Goal: Transaction & Acquisition: Download file/media

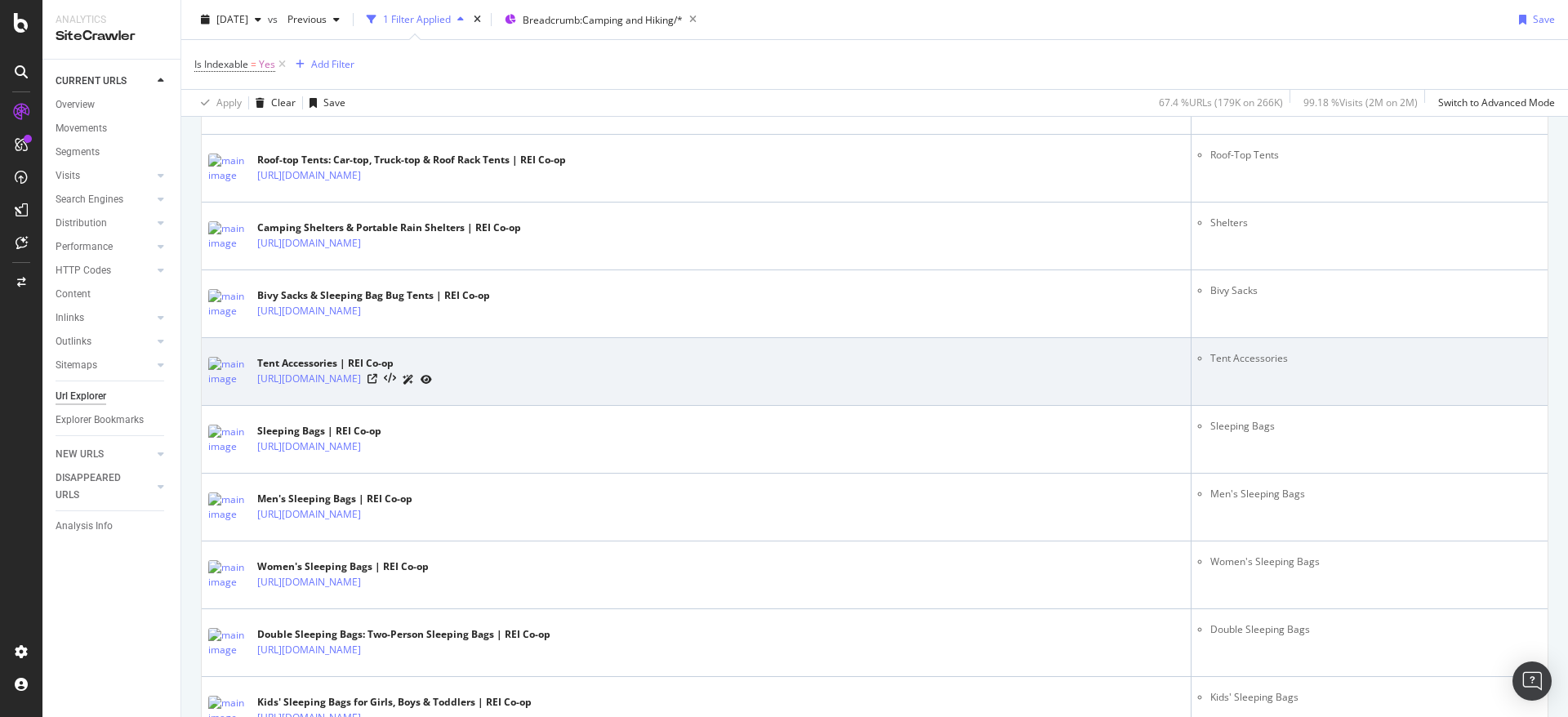
scroll to position [1226, 0]
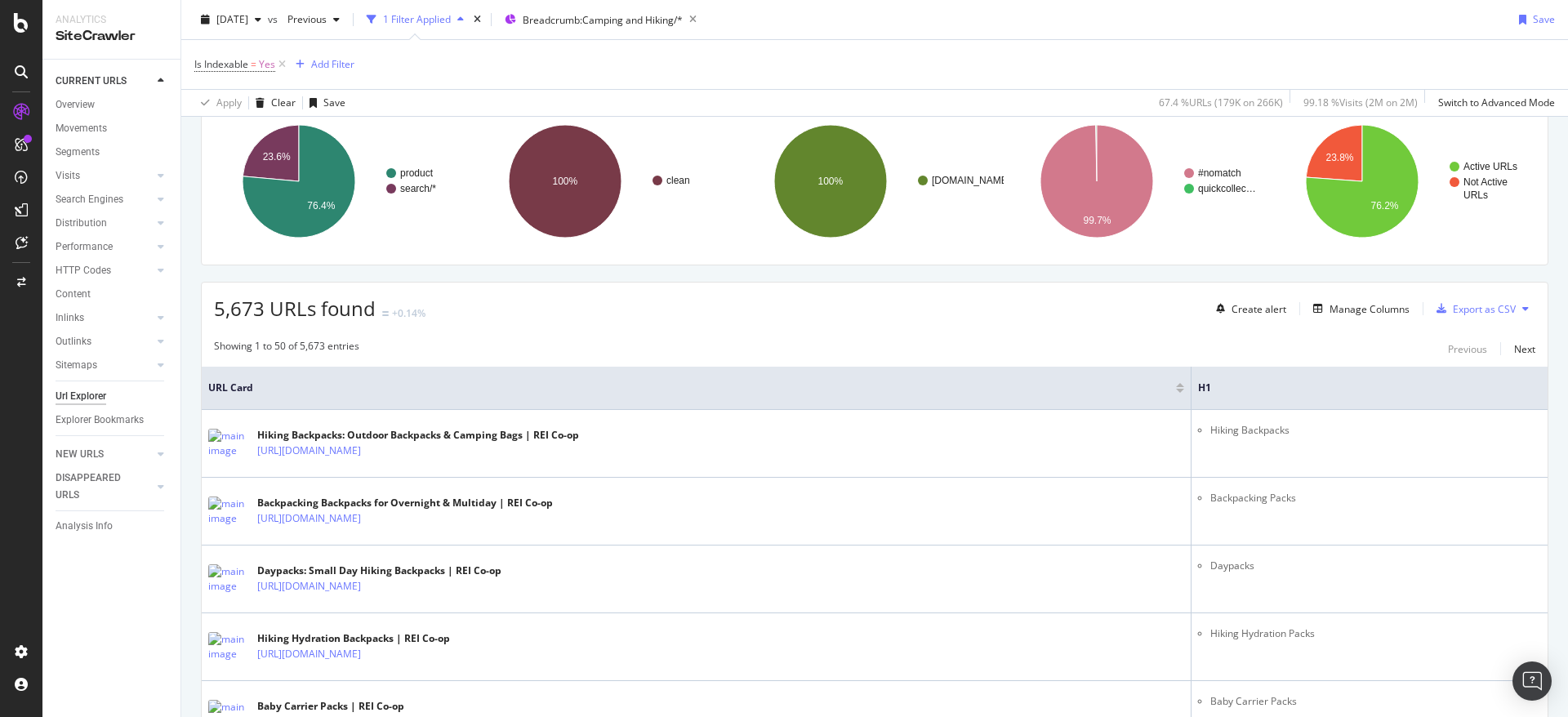
scroll to position [0, 0]
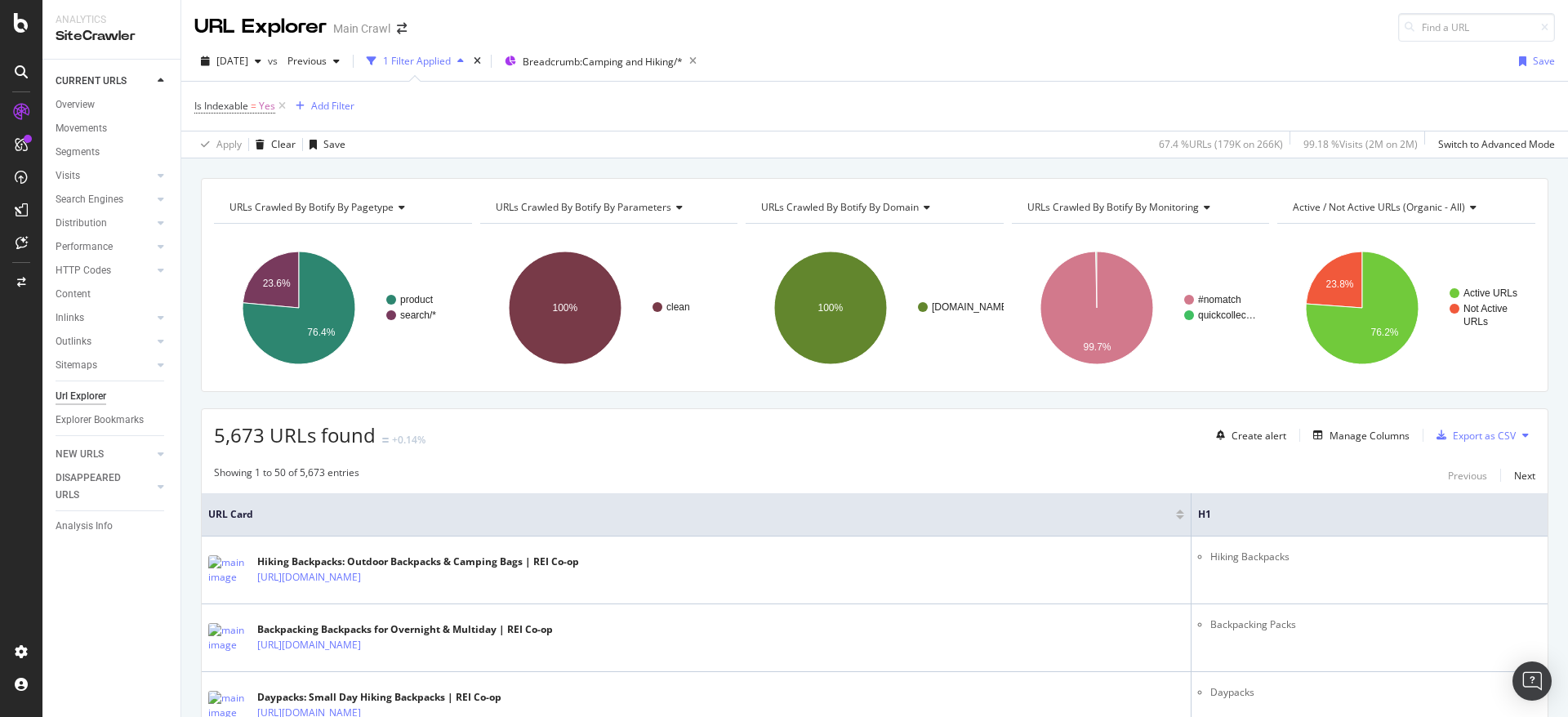
click at [240, 48] on div "2025 Sep. 10th vs Previous 1 Filter Applied Breadcrumb: Camping and Hiking/* Sa…" at bounding box center [875, 100] width 1387 height 117
click at [238, 55] on span "2025 Sep. 10th" at bounding box center [232, 61] width 32 height 14
click at [484, 147] on div "Apply Clear Save 67.4 % URLs ( 179K on 266K ) 99.18 % Visits ( 2M on 2M ) Switc…" at bounding box center [875, 144] width 1387 height 27
click at [327, 64] on span "Previous" at bounding box center [304, 61] width 46 height 14
drag, startPoint x: 871, startPoint y: 67, endPoint x: 837, endPoint y: 73, distance: 34.5
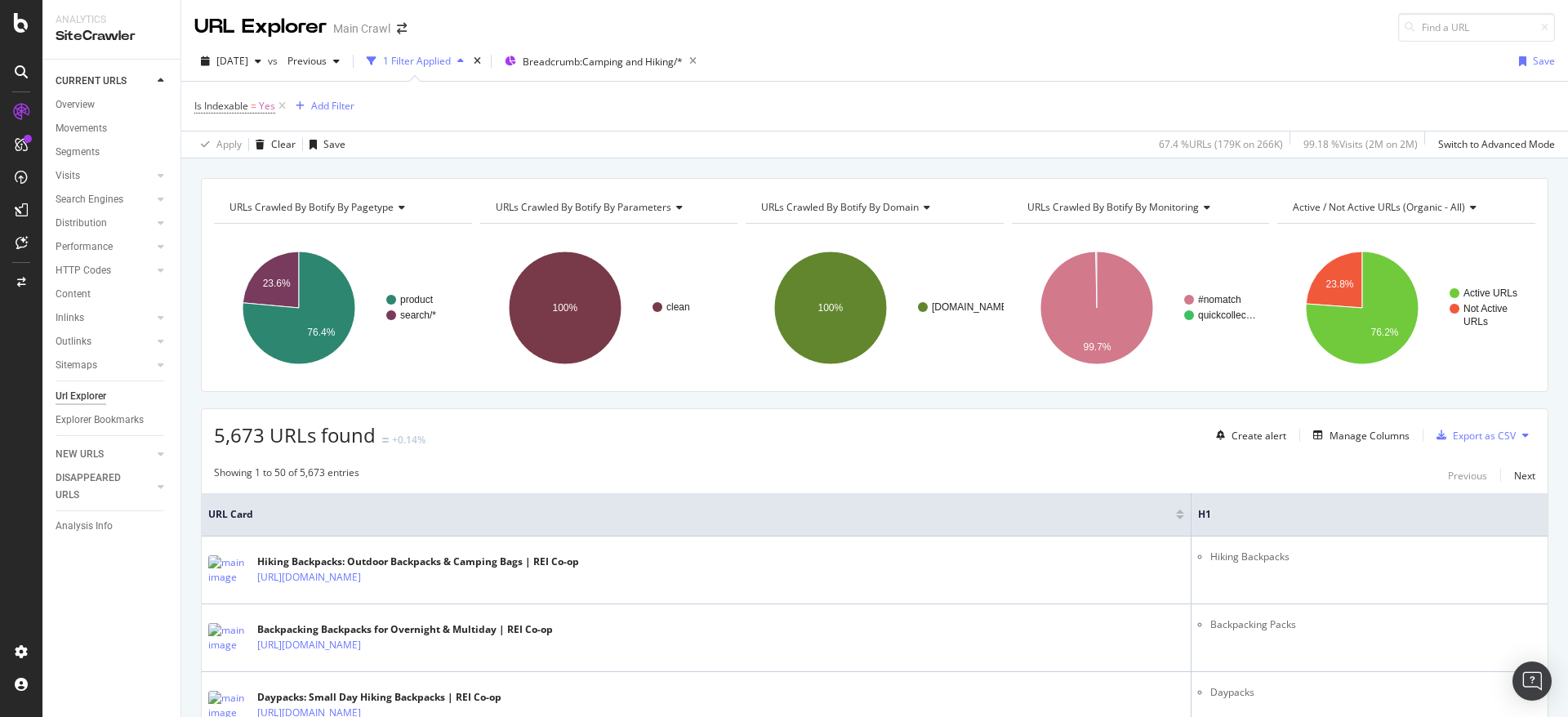
click at [872, 67] on div "2025 Sep. 10th vs Previous 1 Filter Applied Breadcrumb: Camping and Hiking/* Sa…" at bounding box center [875, 64] width 1387 height 33
click at [258, 68] on div "2025 Sep. 10th" at bounding box center [231, 61] width 74 height 25
click at [327, 61] on span "Previous" at bounding box center [304, 61] width 46 height 14
click at [399, 153] on div "2024 Jan. 10th" at bounding box center [362, 151] width 88 height 15
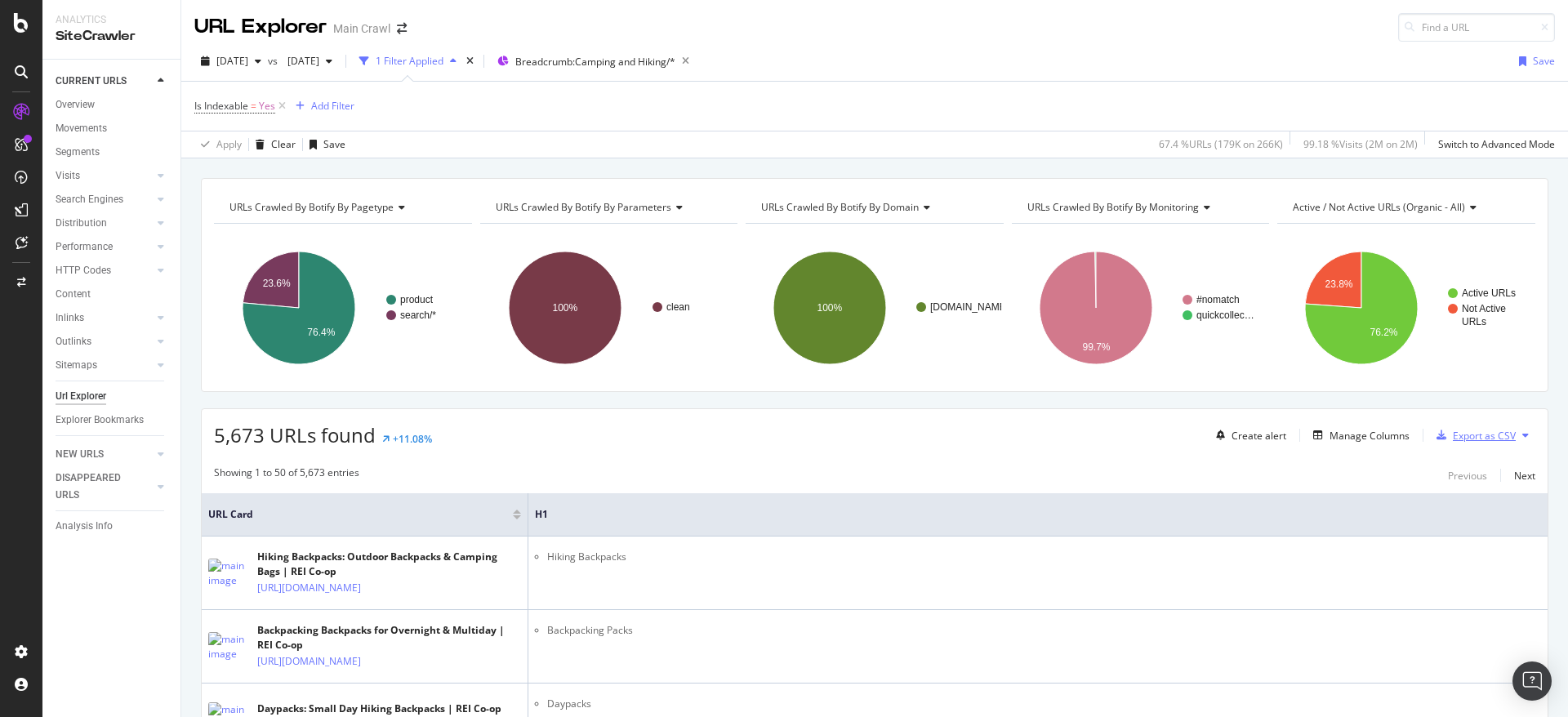
click at [1453, 440] on div "Export as CSV" at bounding box center [1484, 436] width 63 height 14
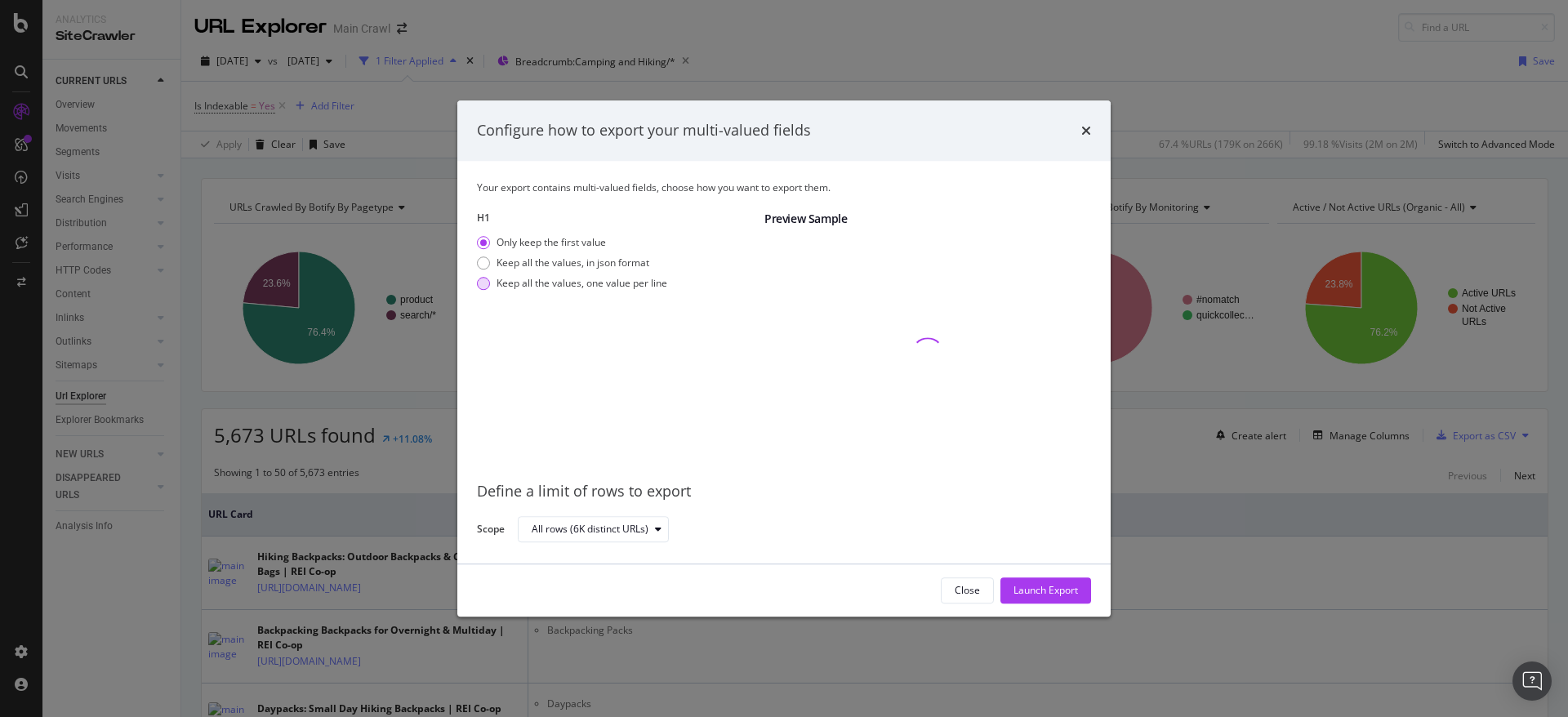
click at [648, 286] on div "Keep all the values, one value per line" at bounding box center [582, 283] width 171 height 14
click at [774, 533] on div "All rows (6K distinct URLs)" at bounding box center [798, 530] width 561 height 29
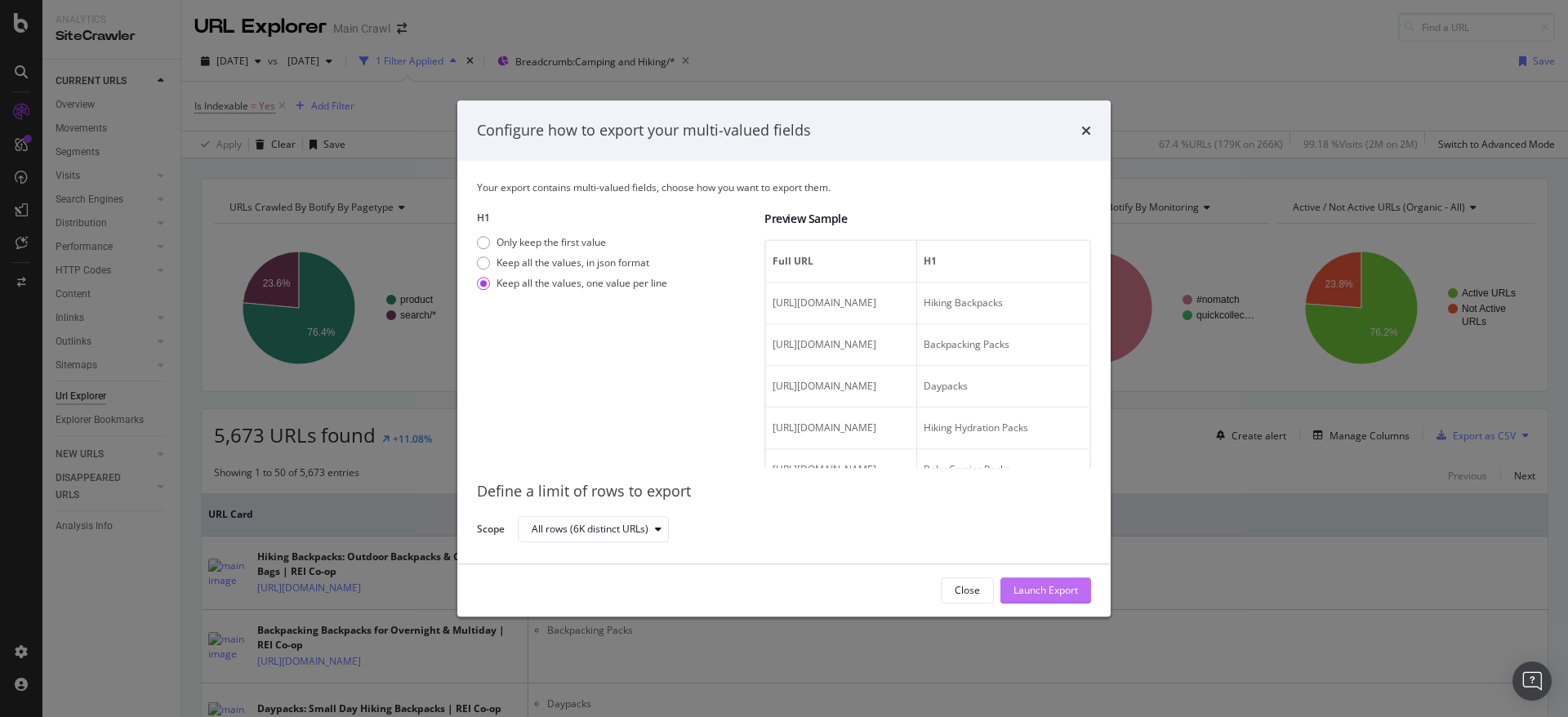
click at [1031, 595] on div "Launch Export" at bounding box center [1045, 590] width 65 height 14
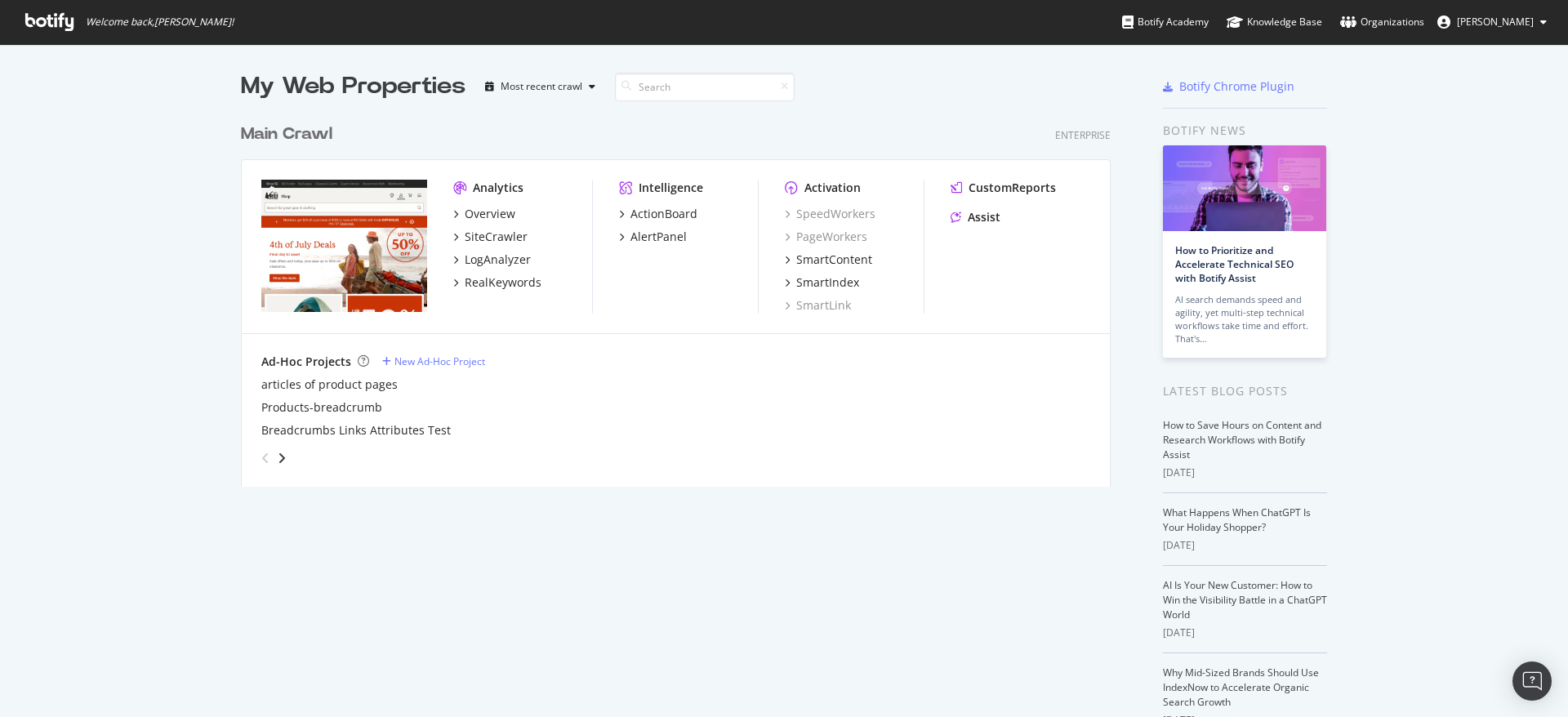
scroll to position [372, 871]
